Goal: Transaction & Acquisition: Purchase product/service

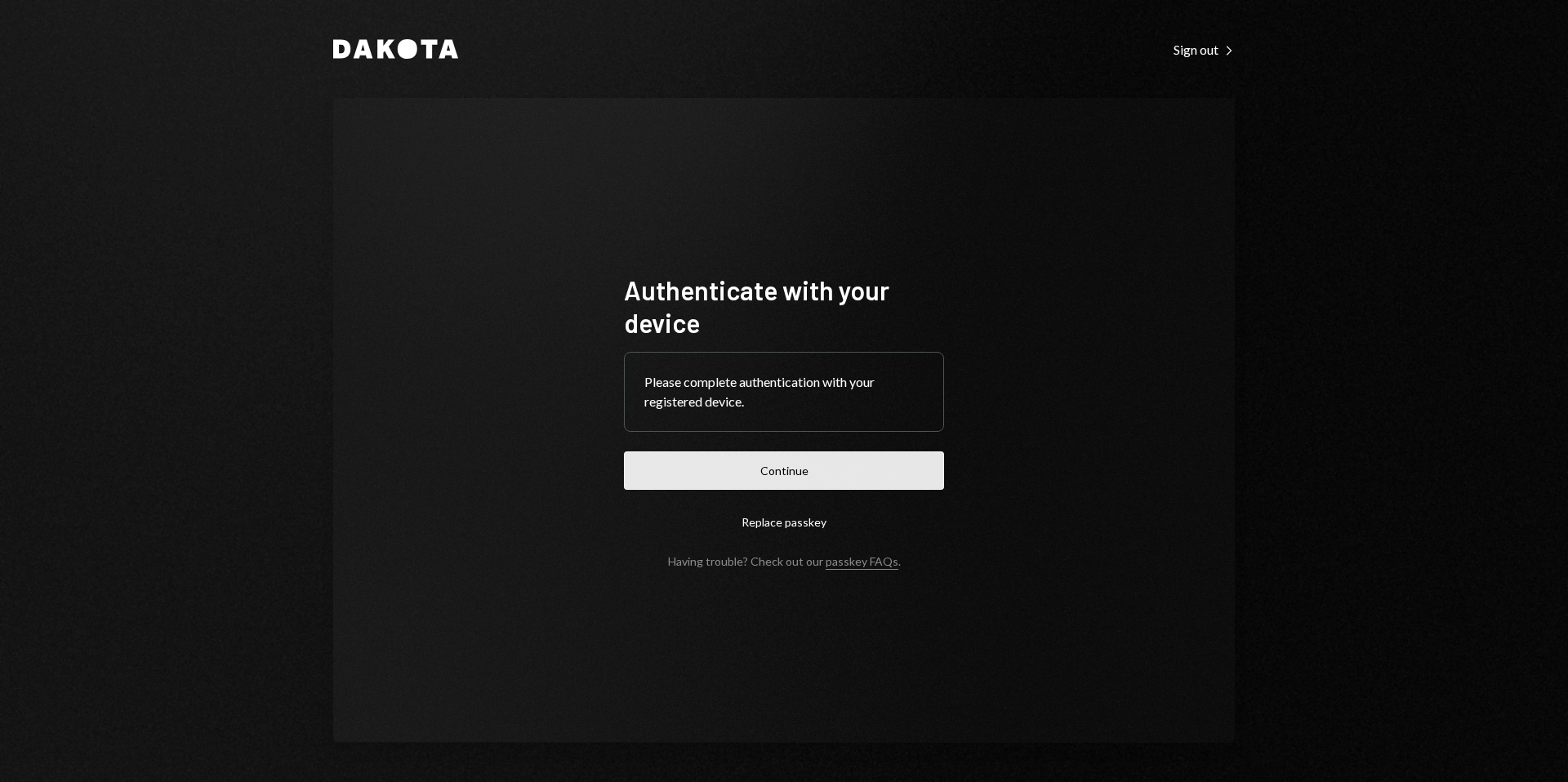
click at [792, 472] on button "Continue" at bounding box center [783, 471] width 320 height 39
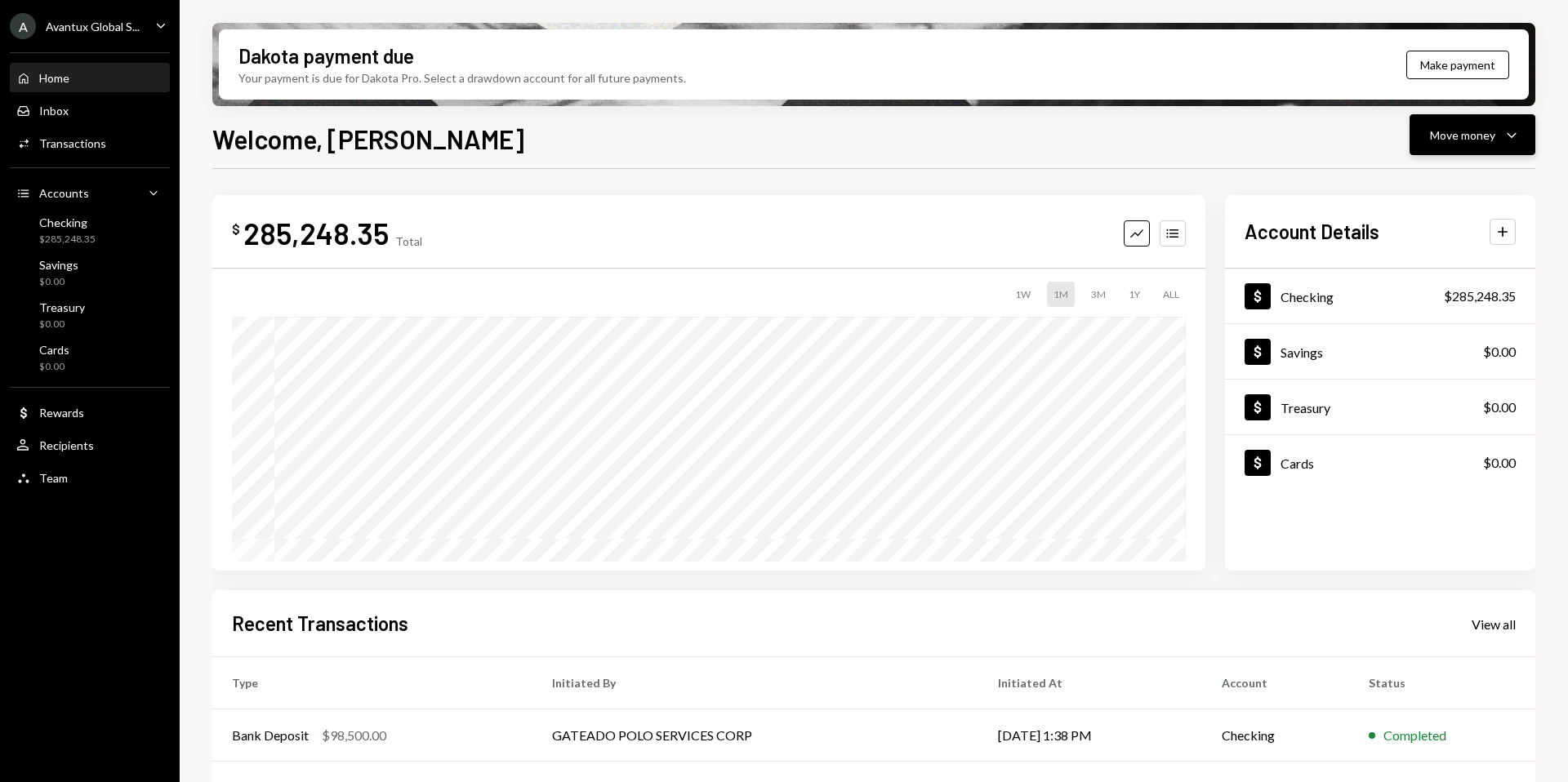
click at [1490, 127] on div "Move money" at bounding box center [1462, 135] width 65 height 17
click at [1424, 174] on div "Withdraw Send" at bounding box center [1447, 184] width 164 height 37
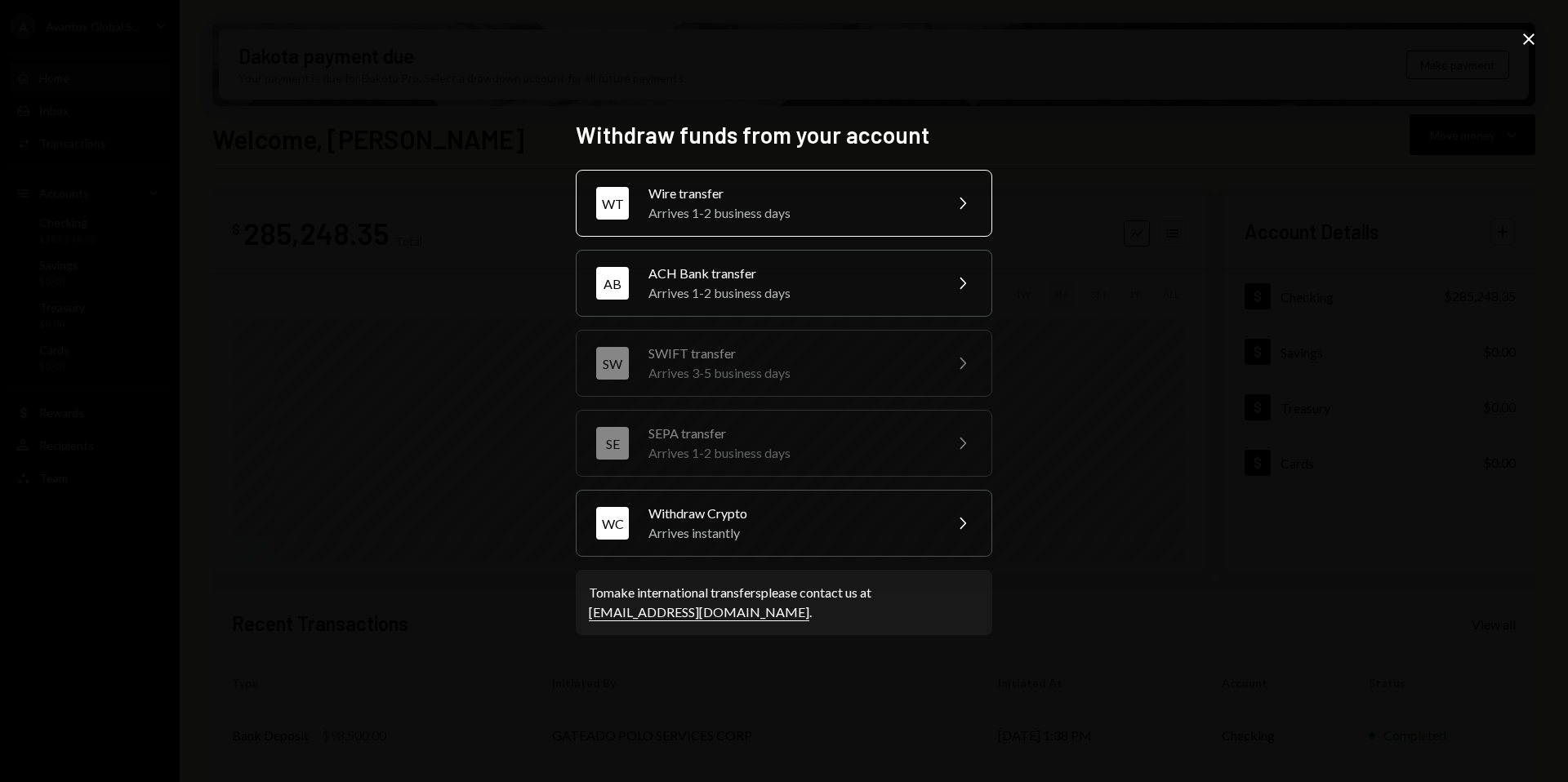
click at [797, 204] on div "Arrives 1-2 business days" at bounding box center [790, 212] width 285 height 19
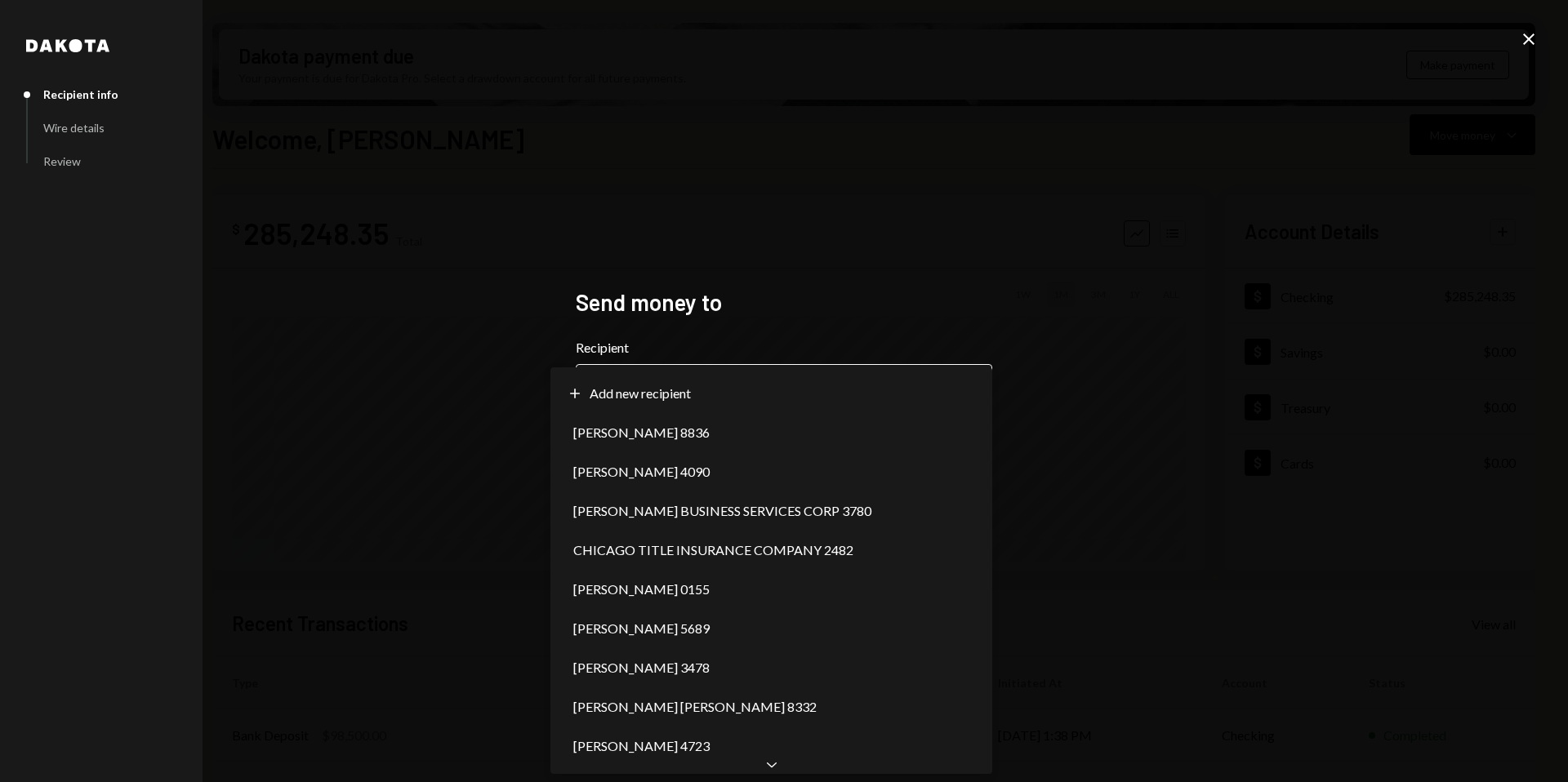
click at [906, 406] on body "A Avantux Global S... Caret Down Home Home Inbox Inbox Activities Transactions …" at bounding box center [784, 391] width 1568 height 782
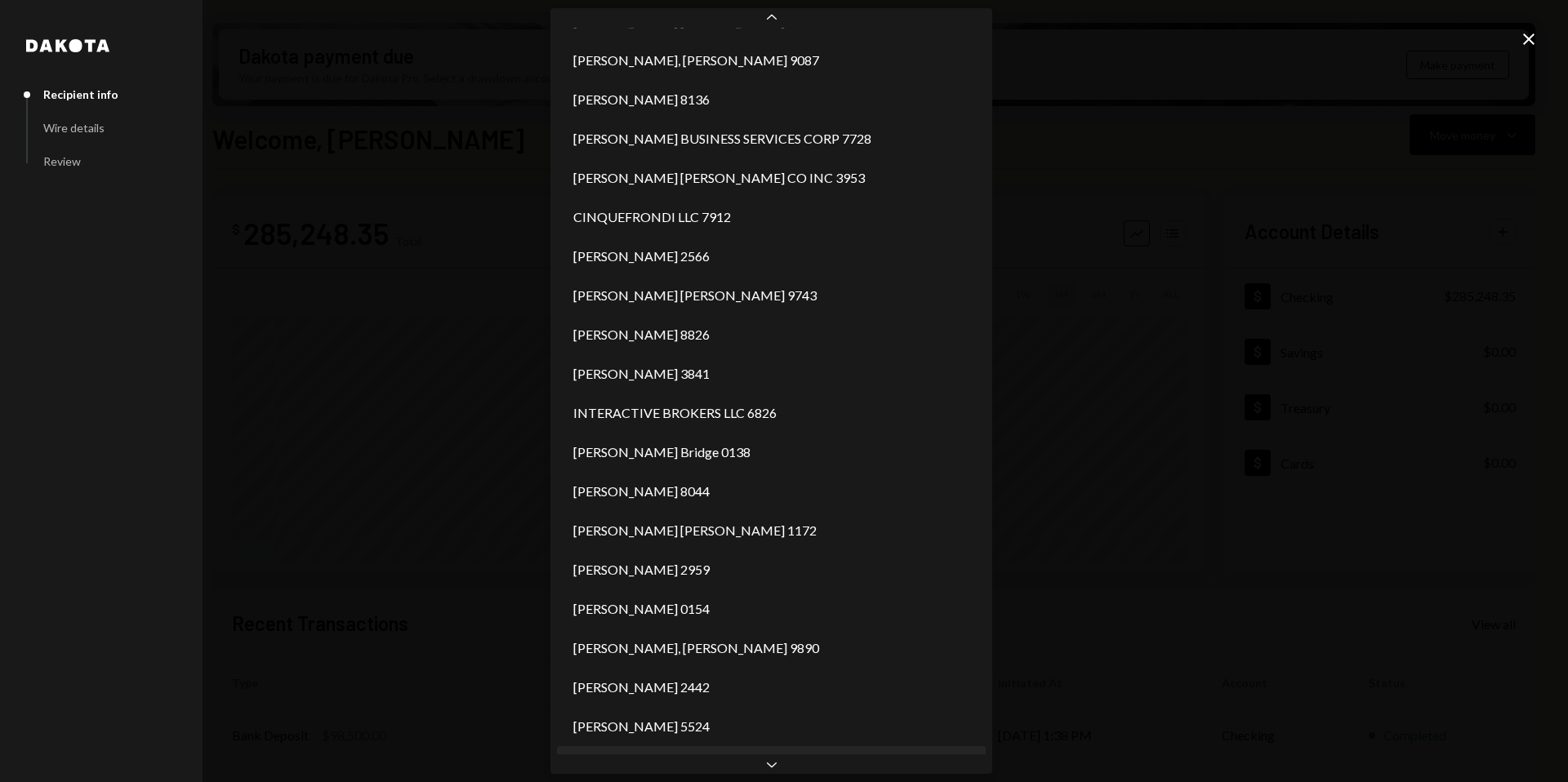
scroll to position [659, 0]
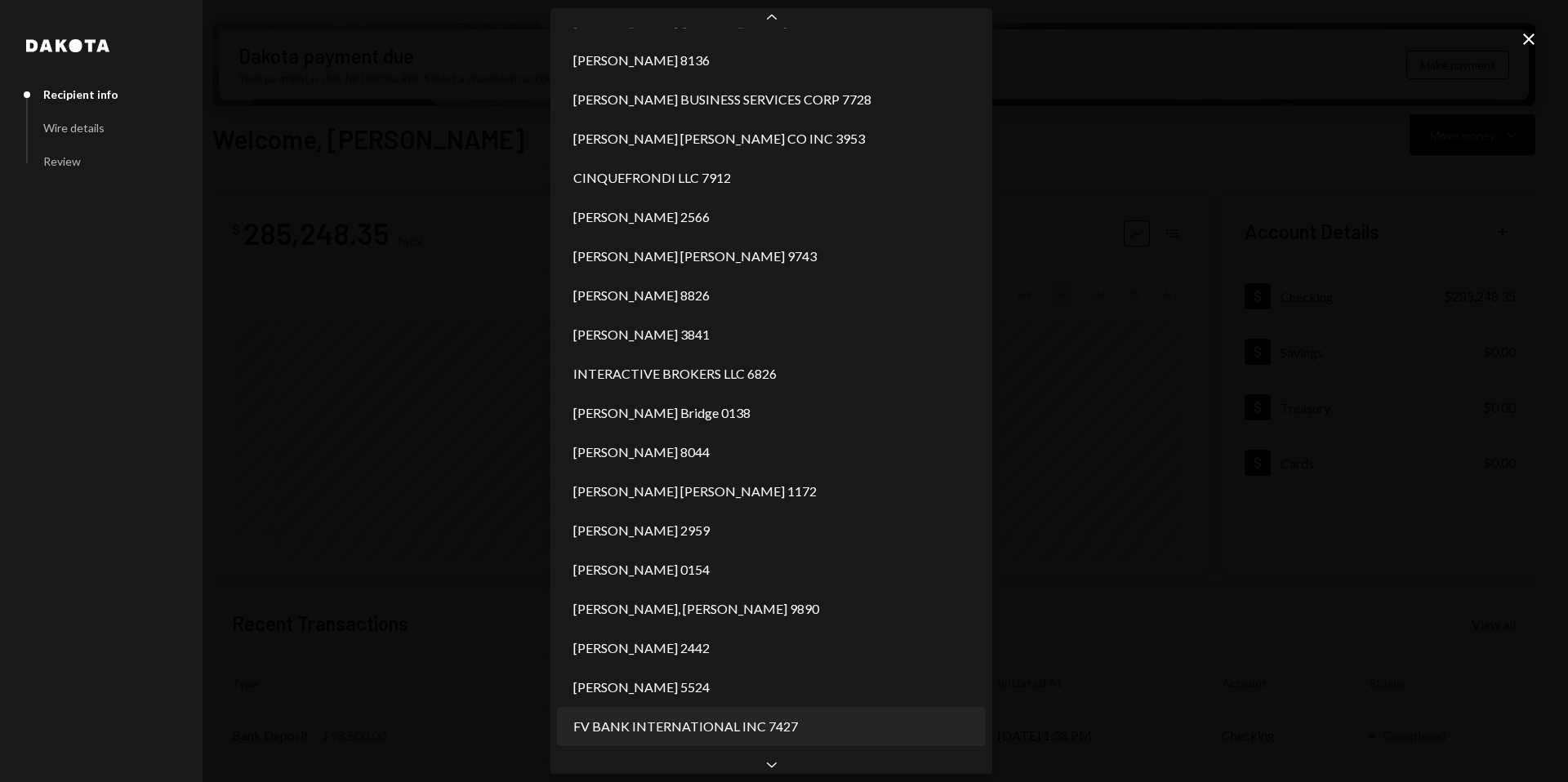
select select "**********"
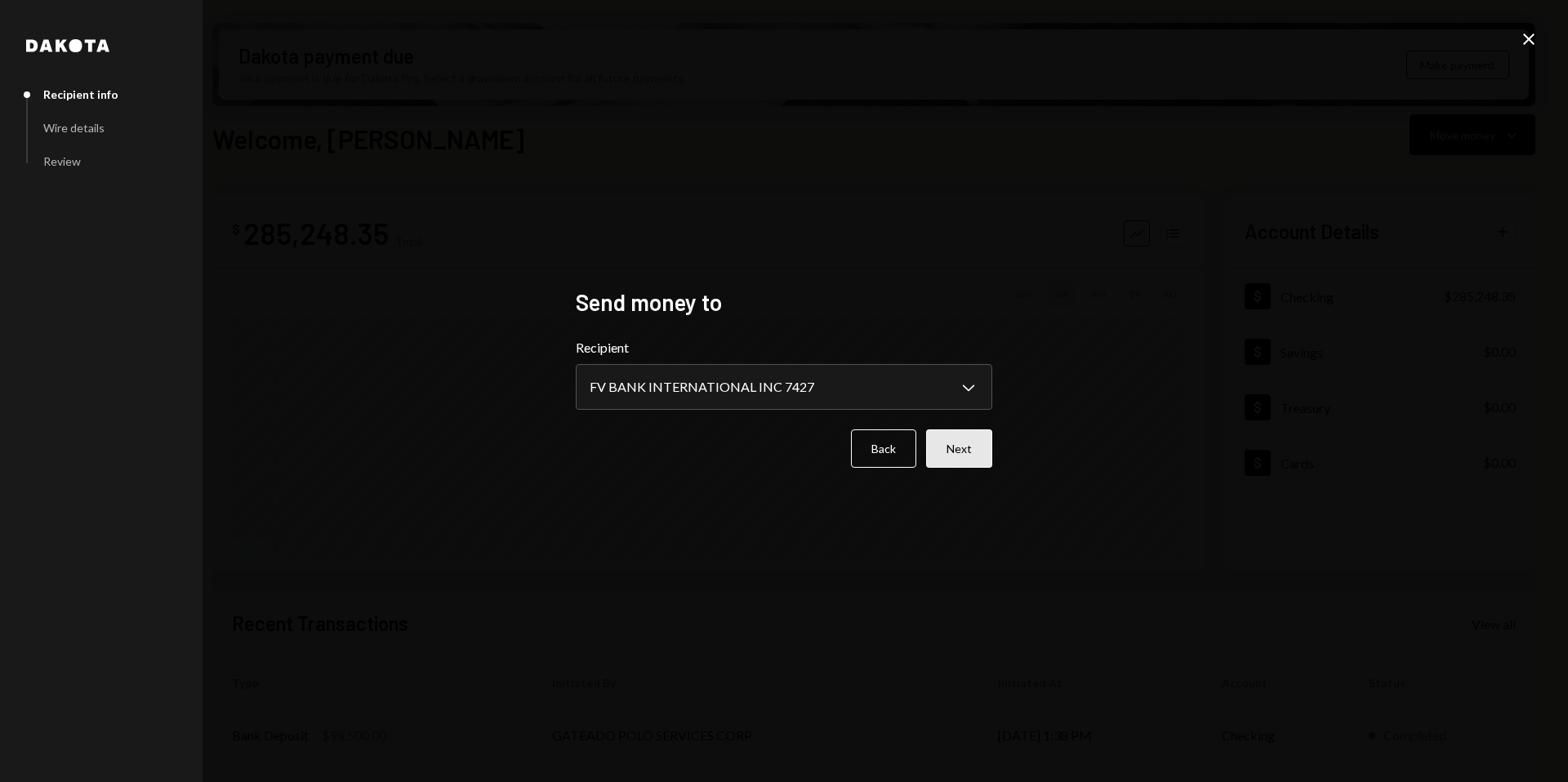
click at [960, 452] on button "Next" at bounding box center [959, 449] width 66 height 39
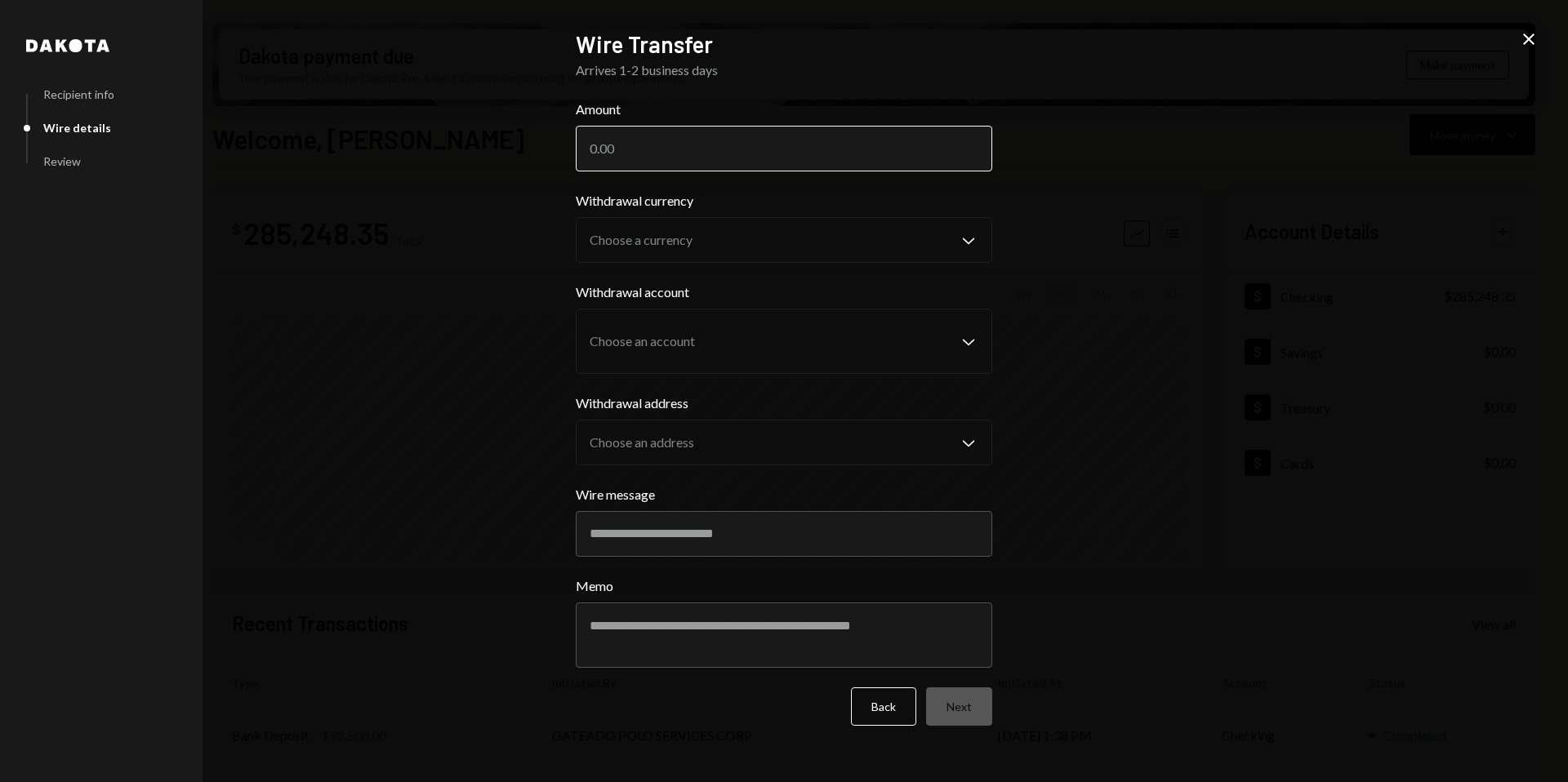
click at [708, 152] on input "Amount" at bounding box center [784, 149] width 416 height 45
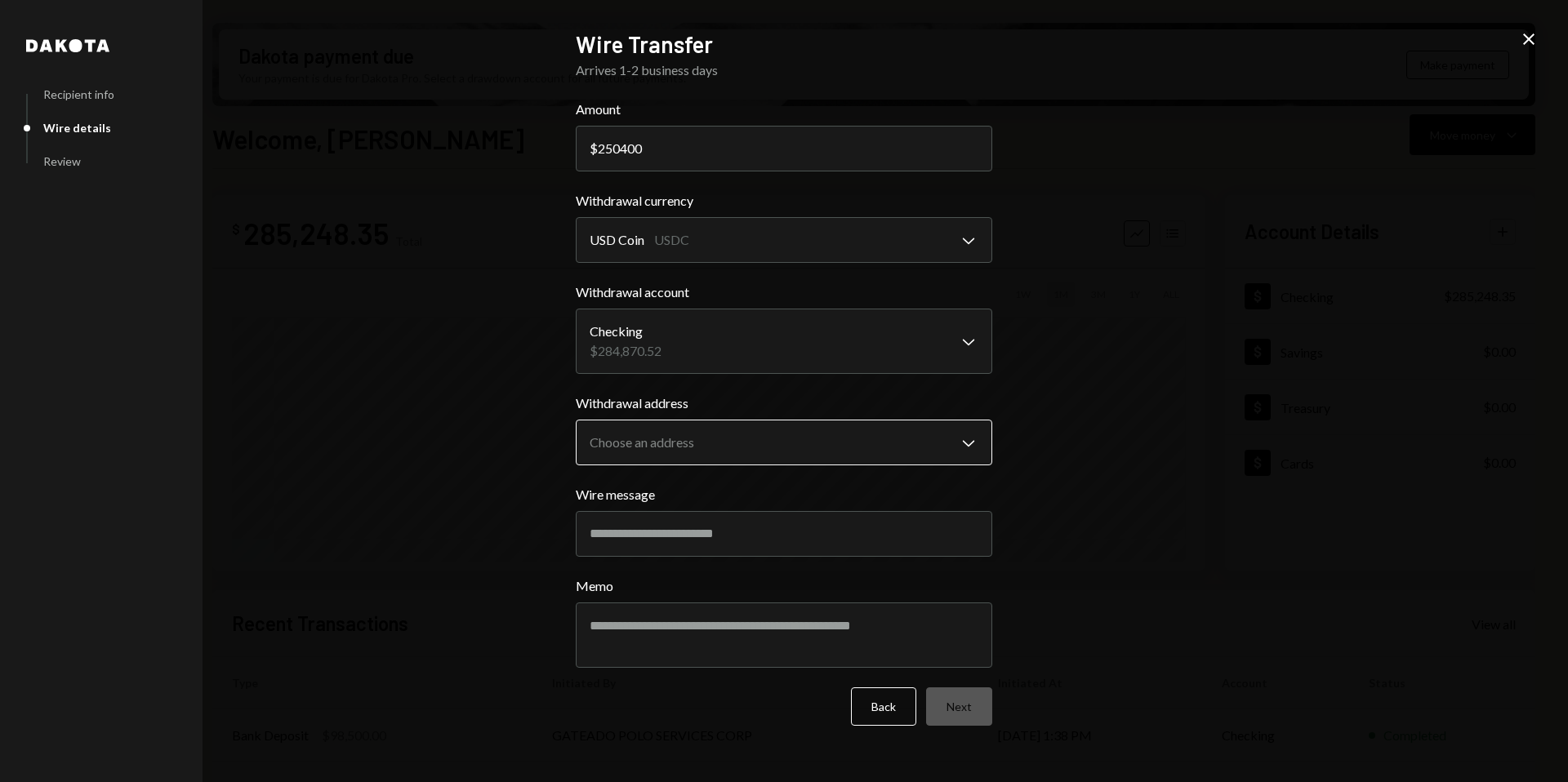
type input "250400"
click at [889, 431] on body "A Avantux Global S... Caret Down Home Home Inbox Inbox Activities Transactions …" at bounding box center [784, 391] width 1568 height 782
select select "**********"
click at [722, 534] on input "Wire message" at bounding box center [784, 534] width 416 height 45
paste input "**********"
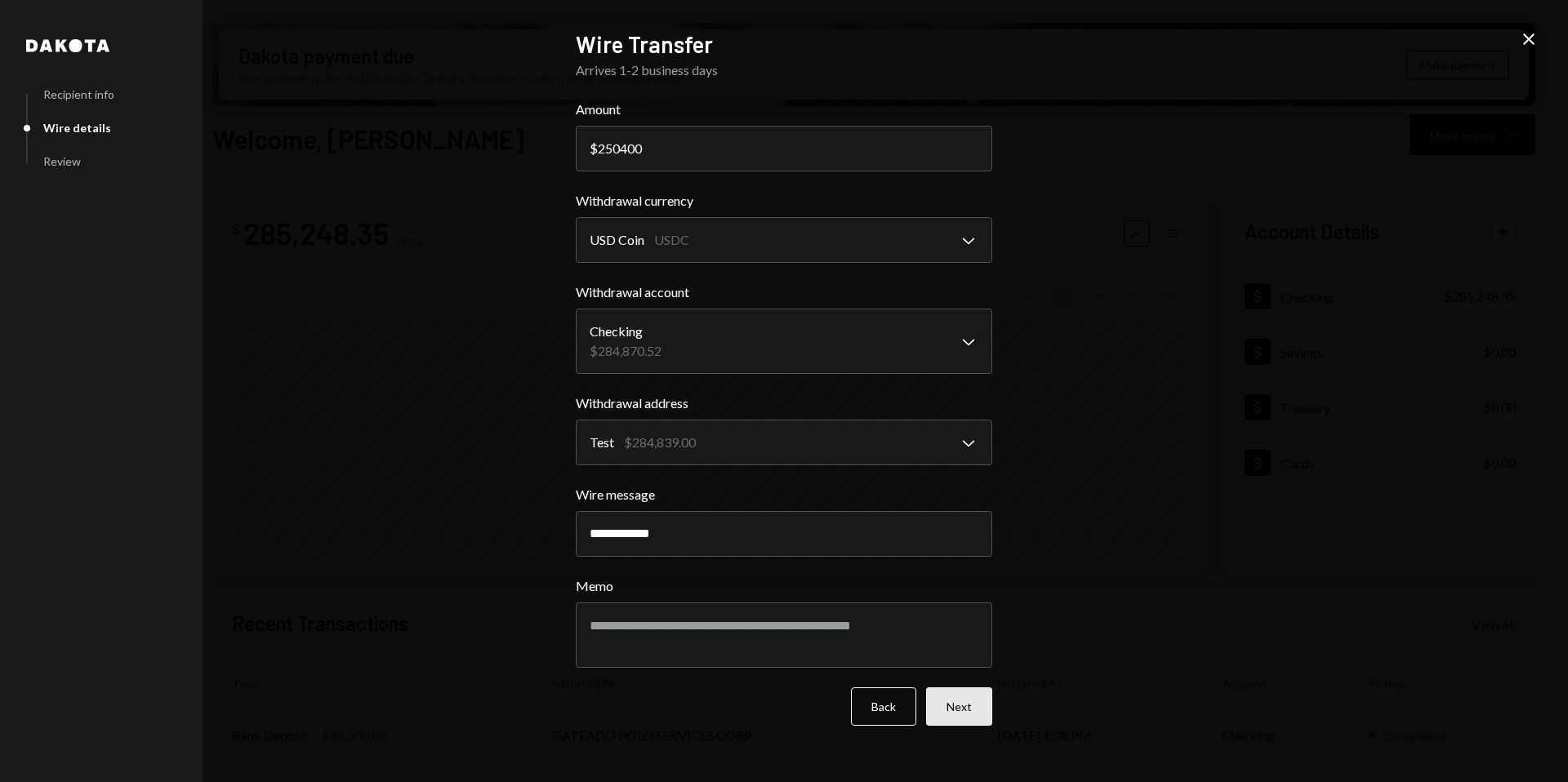
type input "**********"
click at [981, 712] on button "Next" at bounding box center [959, 706] width 66 height 39
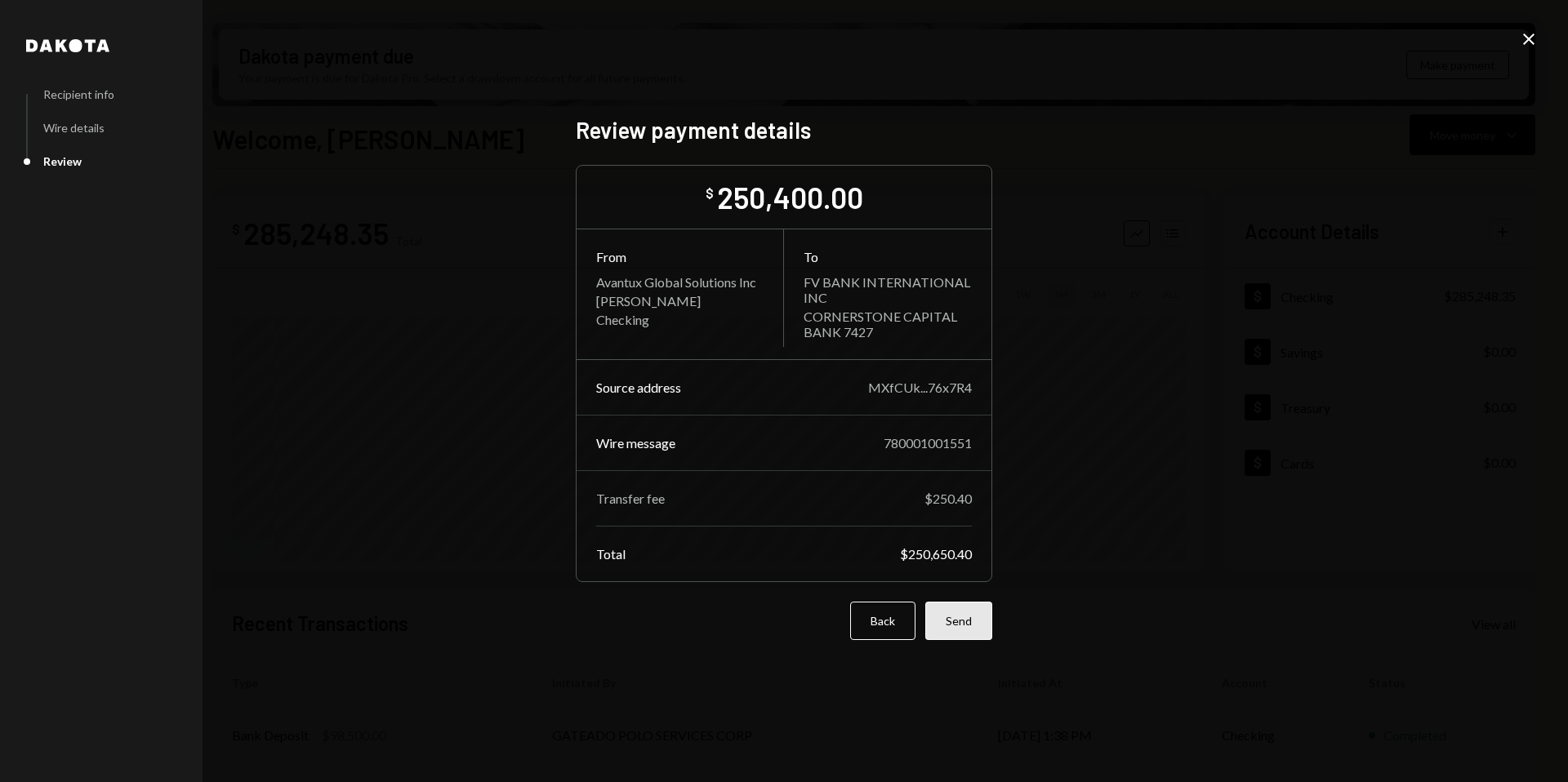
click at [973, 624] on button "Send" at bounding box center [959, 621] width 67 height 39
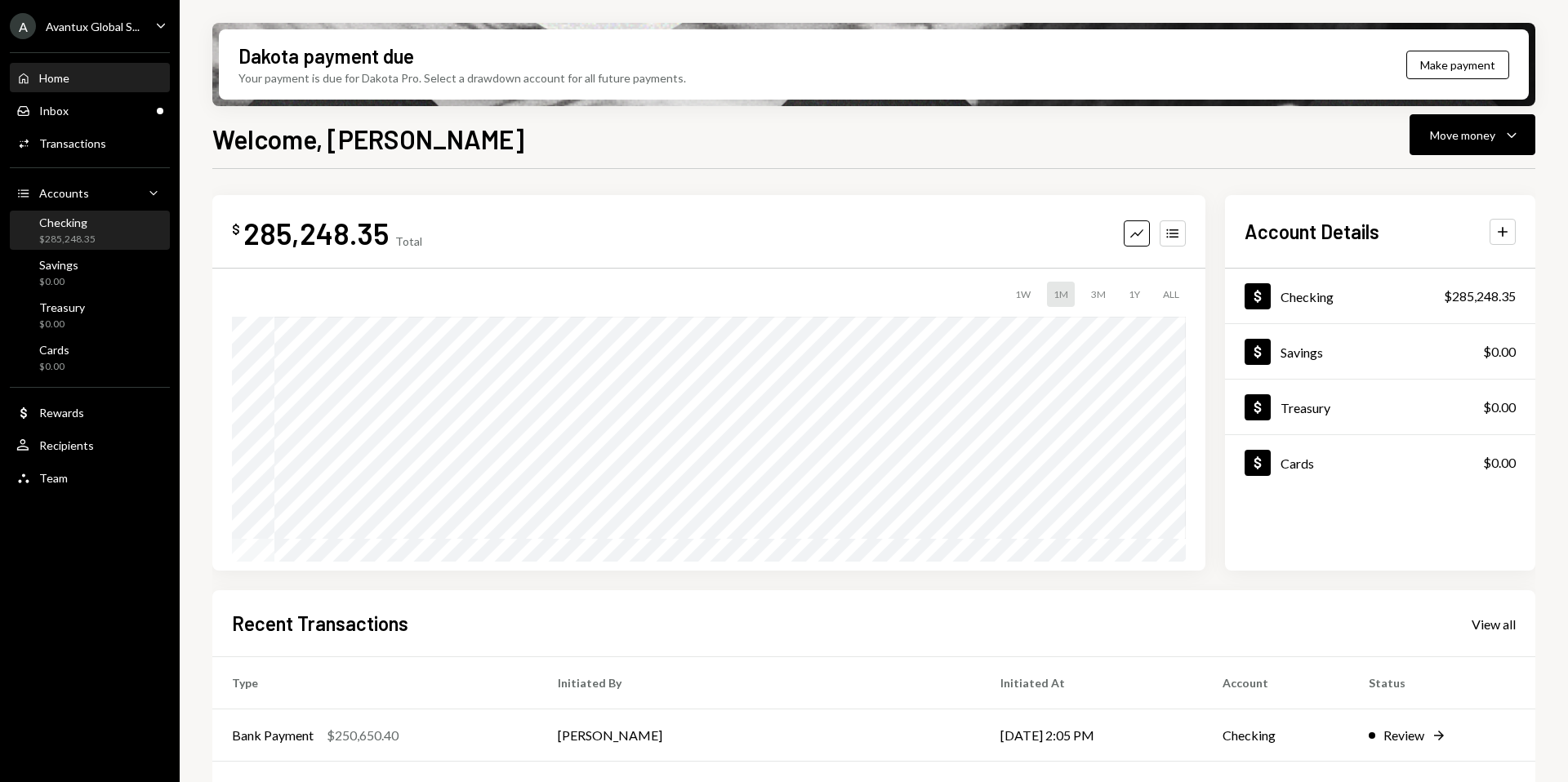
click at [95, 225] on div "Checking $285,248.35" at bounding box center [89, 231] width 147 height 31
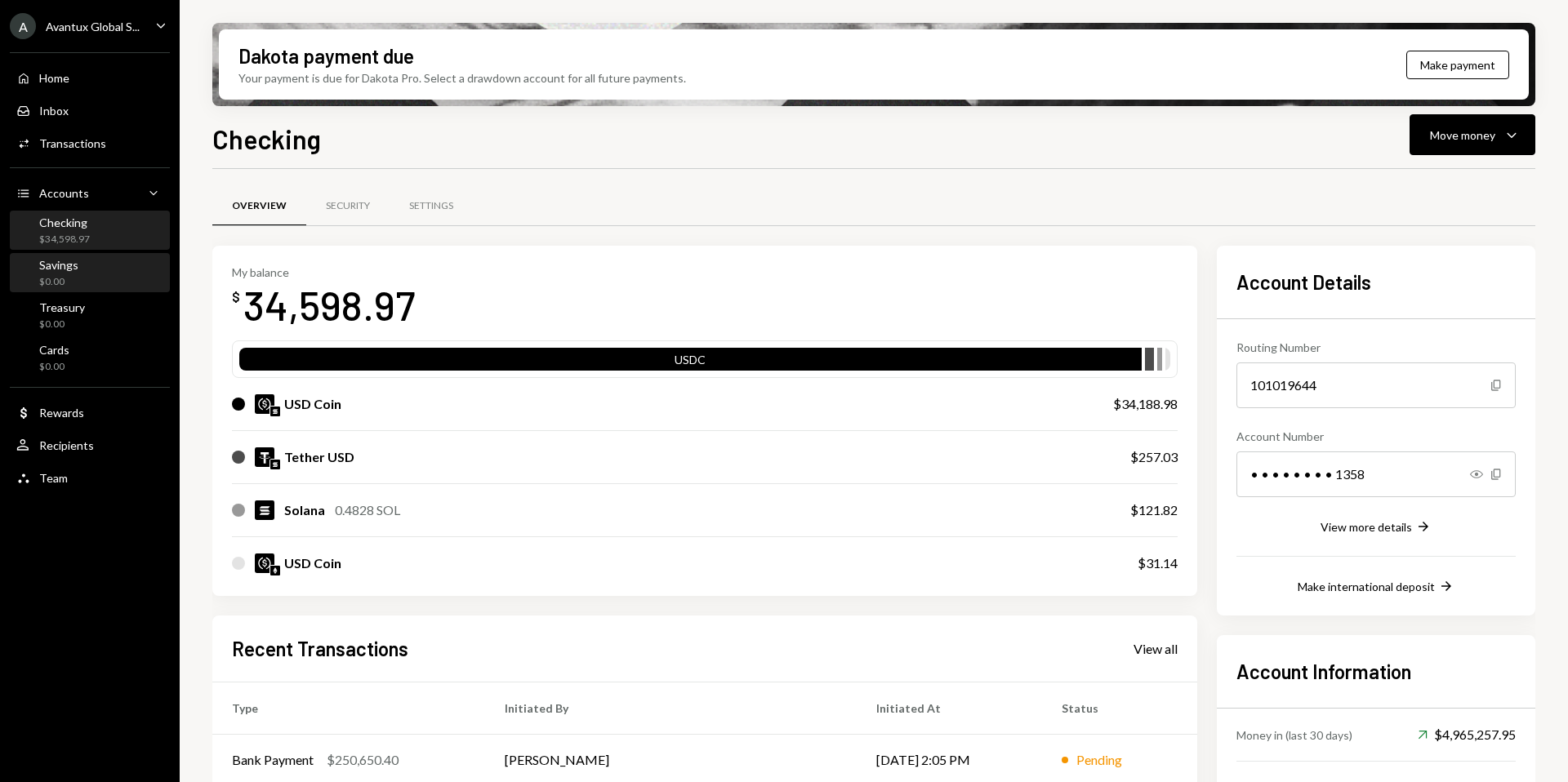
click at [73, 284] on div "$0.00" at bounding box center [59, 282] width 39 height 14
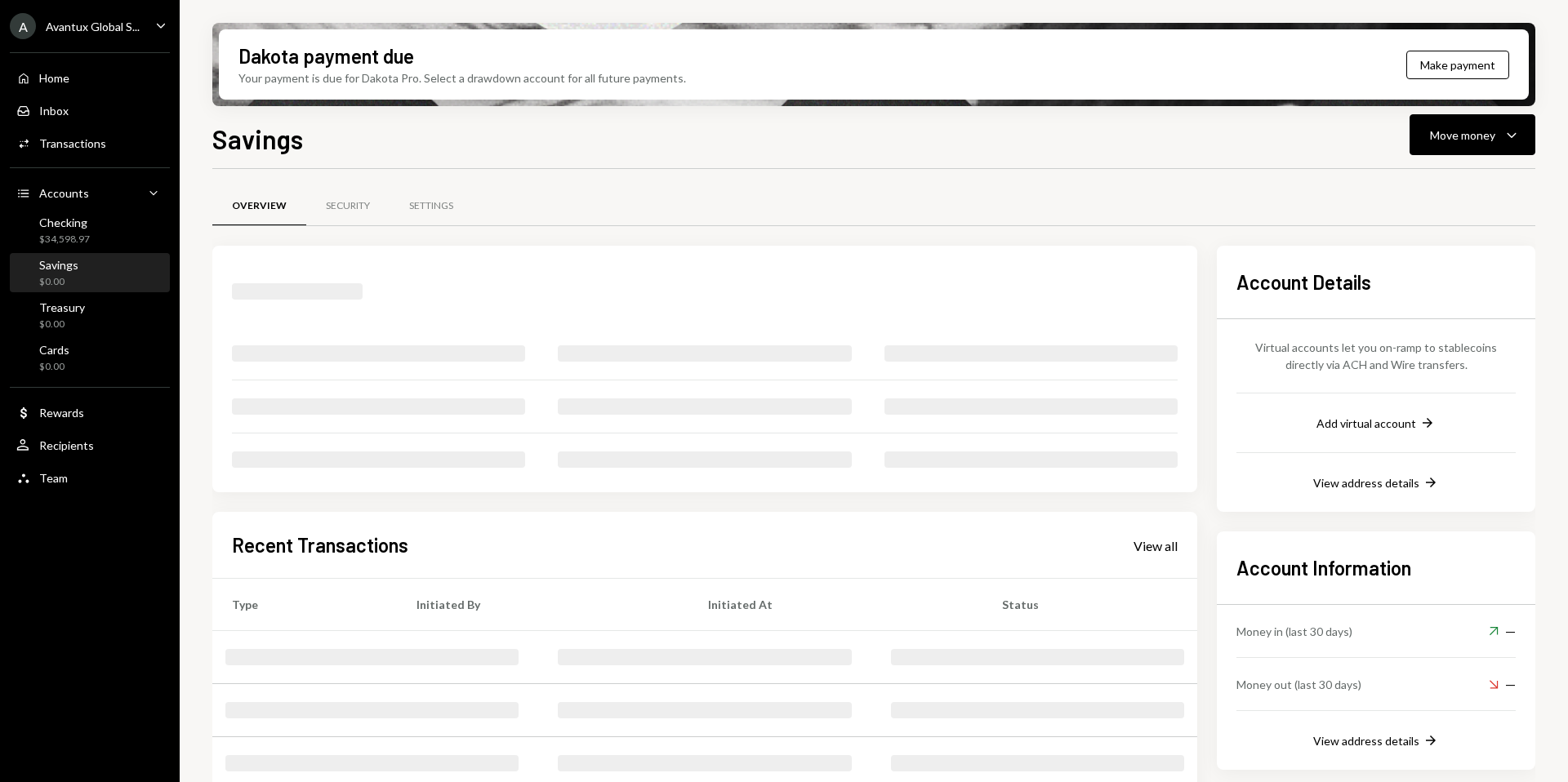
click at [71, 275] on div "$0.00" at bounding box center [59, 282] width 39 height 14
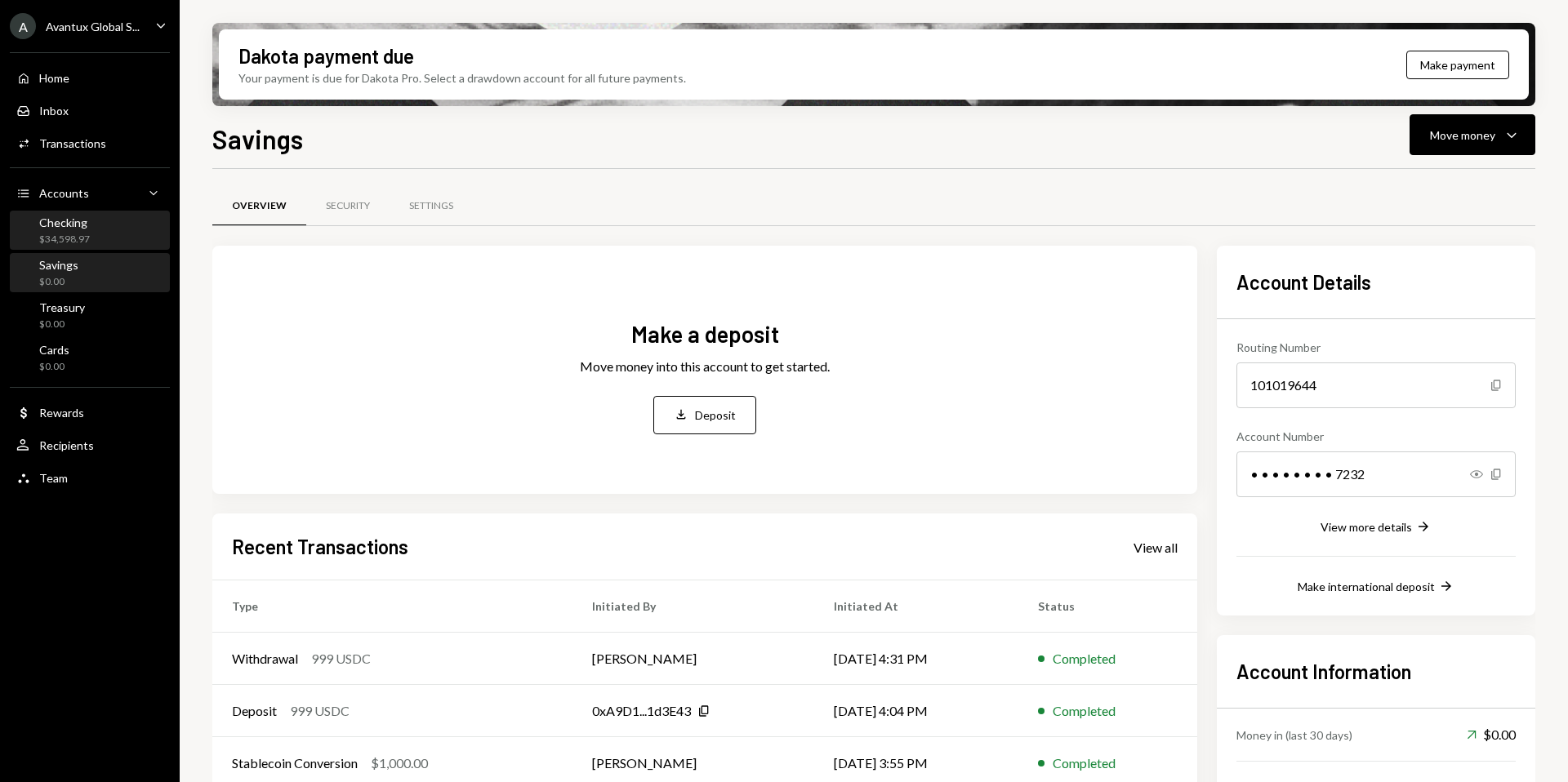
click at [71, 244] on div "$34,598.97" at bounding box center [65, 239] width 50 height 14
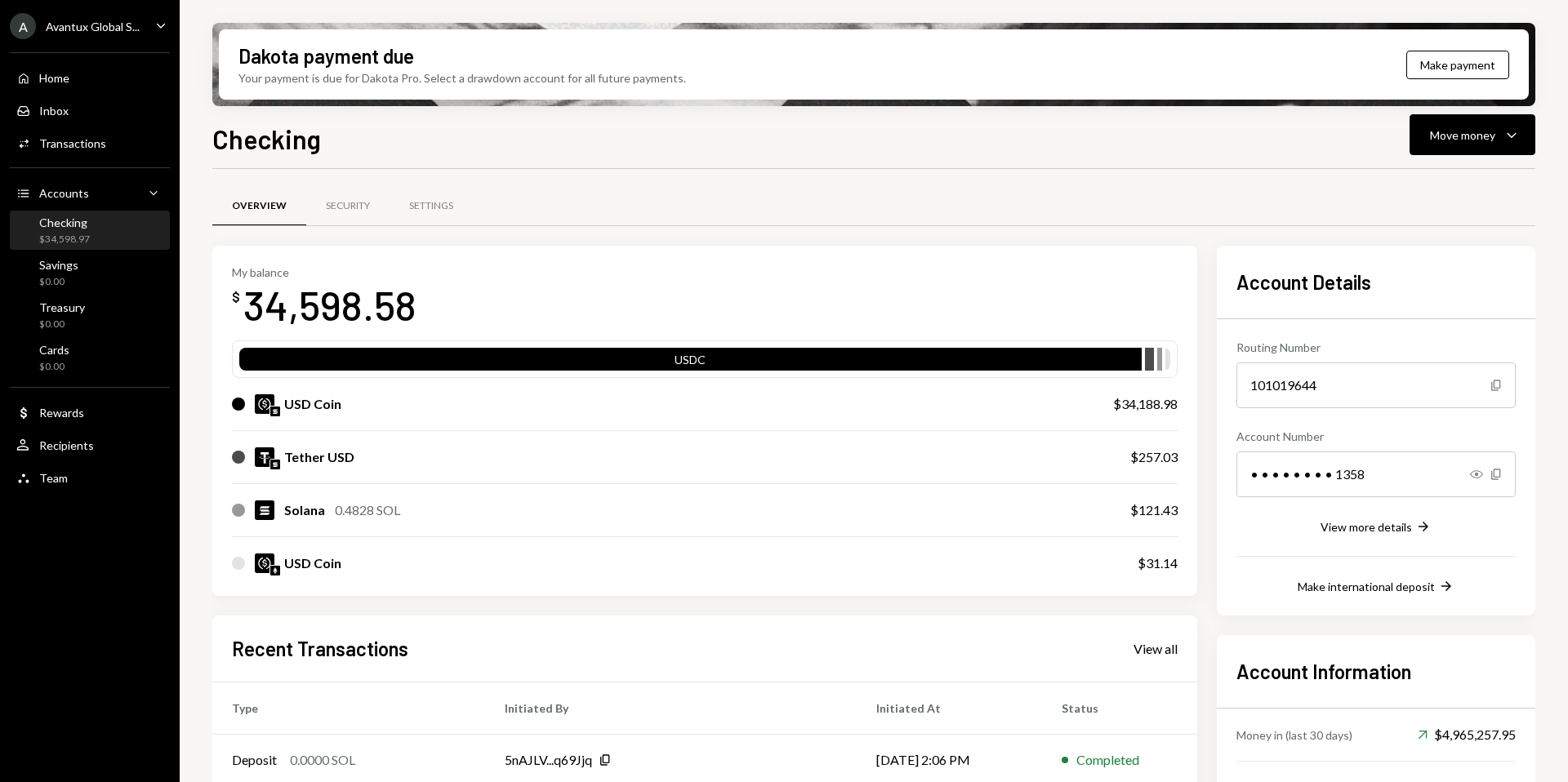
click at [87, 29] on div "Avantux Global S..." at bounding box center [92, 26] width 94 height 14
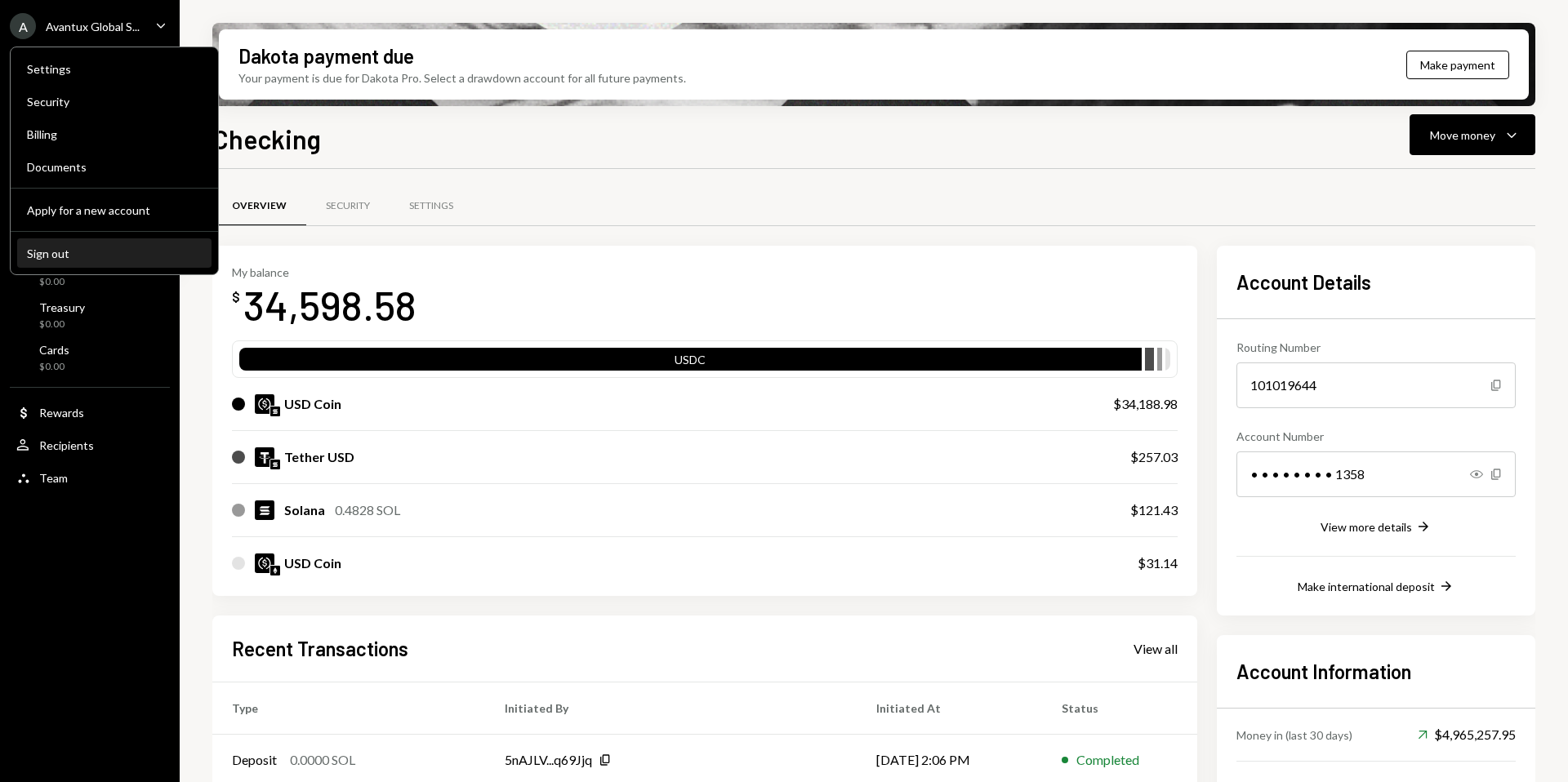
click at [77, 247] on div "Sign out" at bounding box center [114, 253] width 175 height 14
